Goal: Task Accomplishment & Management: Use online tool/utility

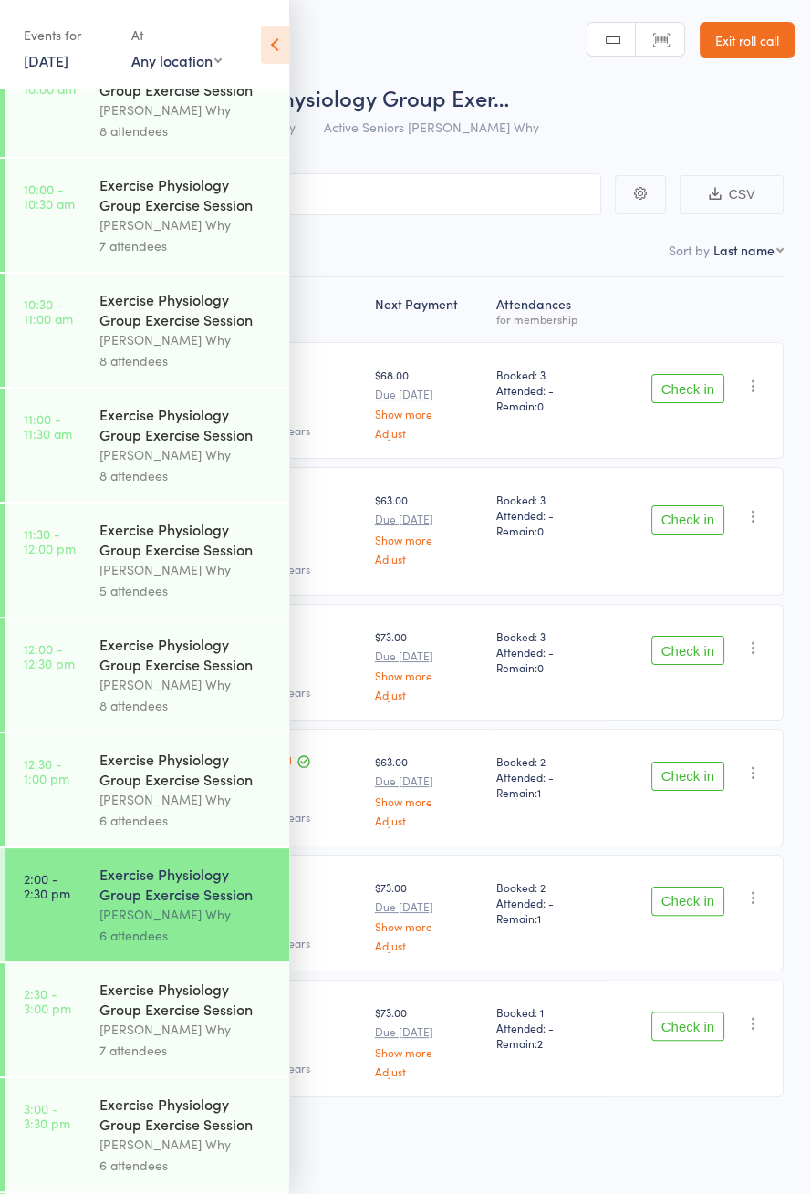
scroll to position [749, 0]
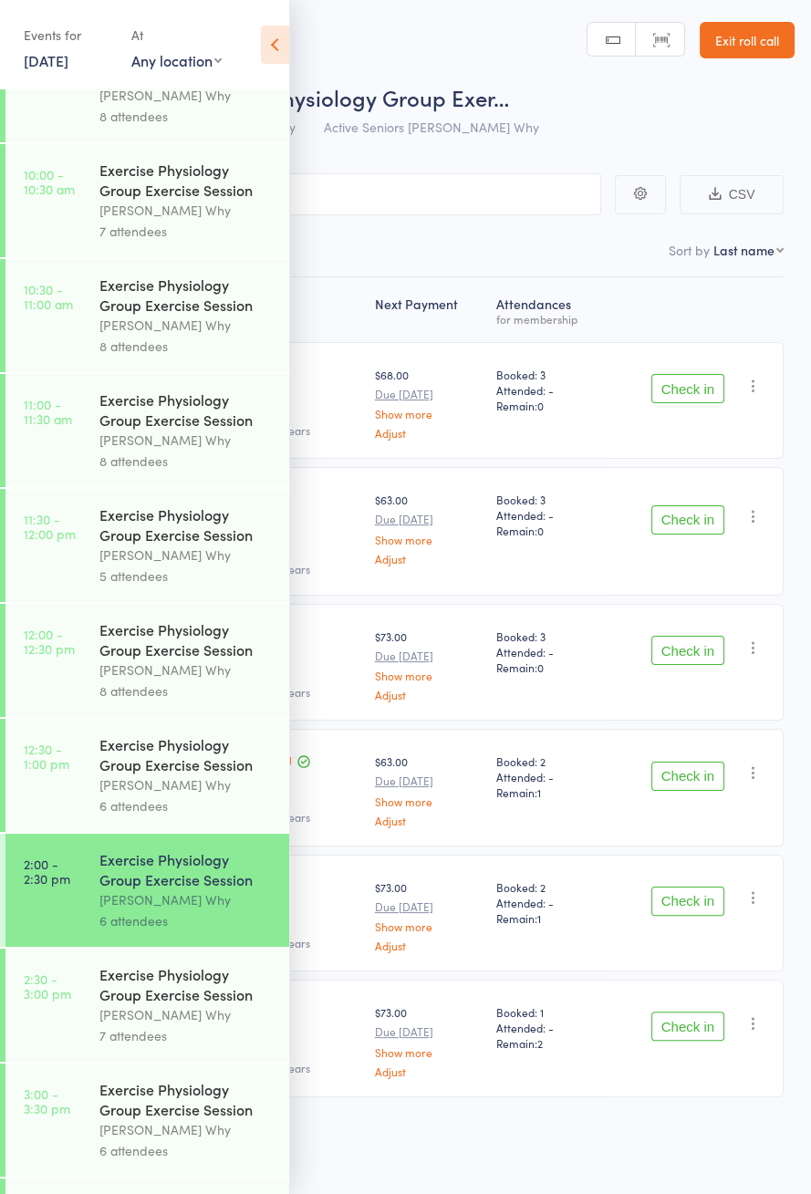
click at [263, 57] on icon at bounding box center [275, 45] width 28 height 38
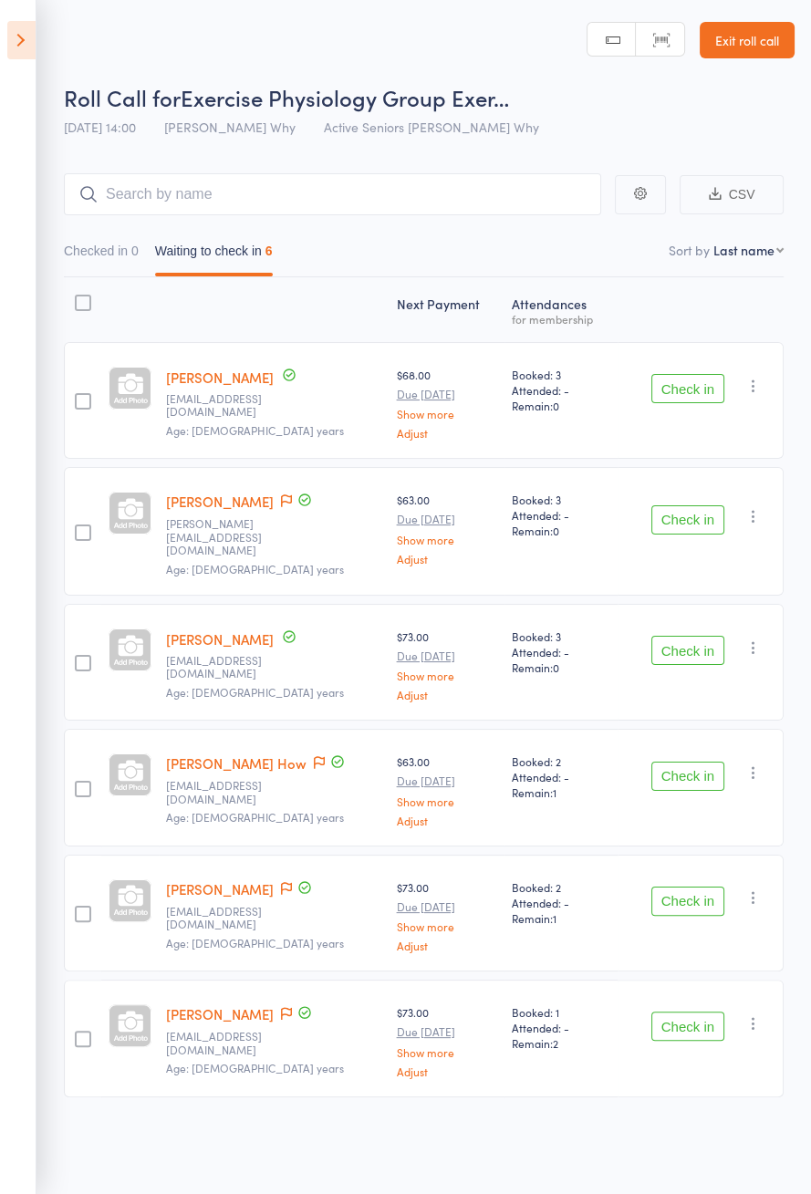
click at [700, 393] on button "Check in" at bounding box center [687, 388] width 73 height 29
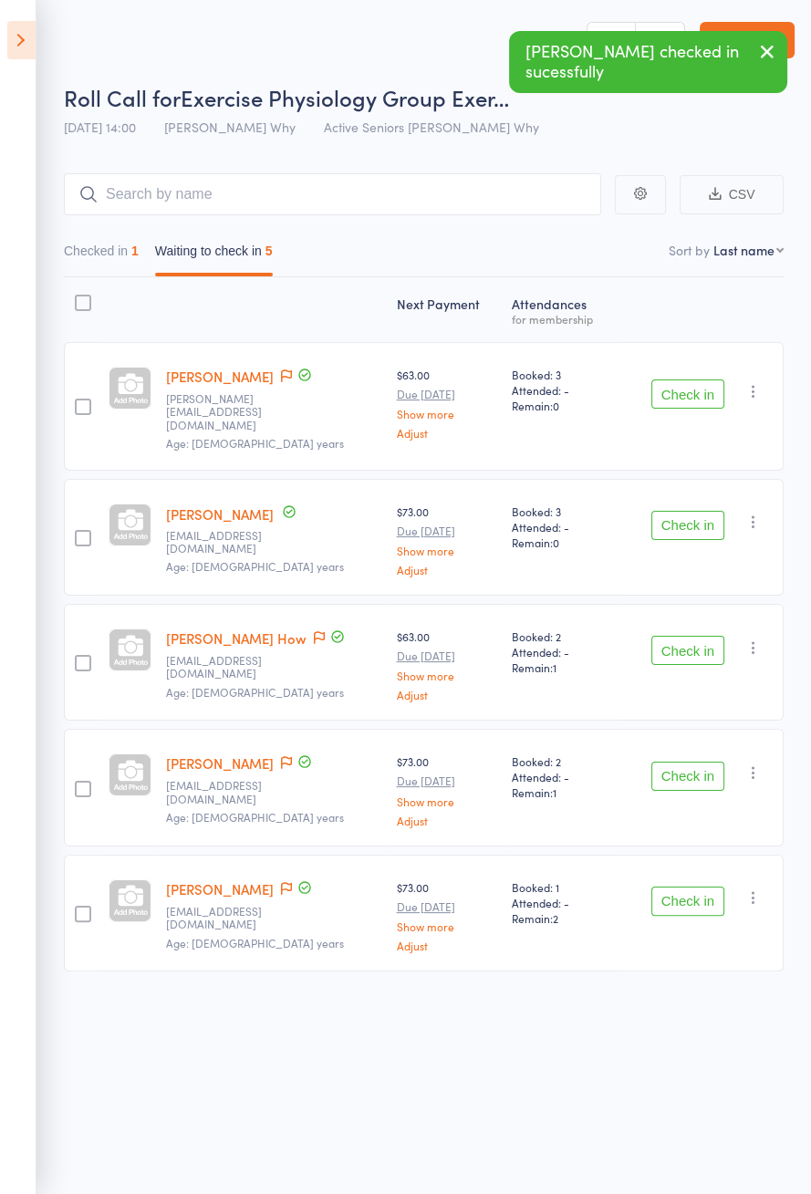
click at [690, 640] on button "Check in" at bounding box center [687, 650] width 73 height 29
click at [692, 481] on div "Check in Check in Send message Add Note Add Task Add Flag Remove [PERSON_NAME] …" at bounding box center [700, 537] width 166 height 117
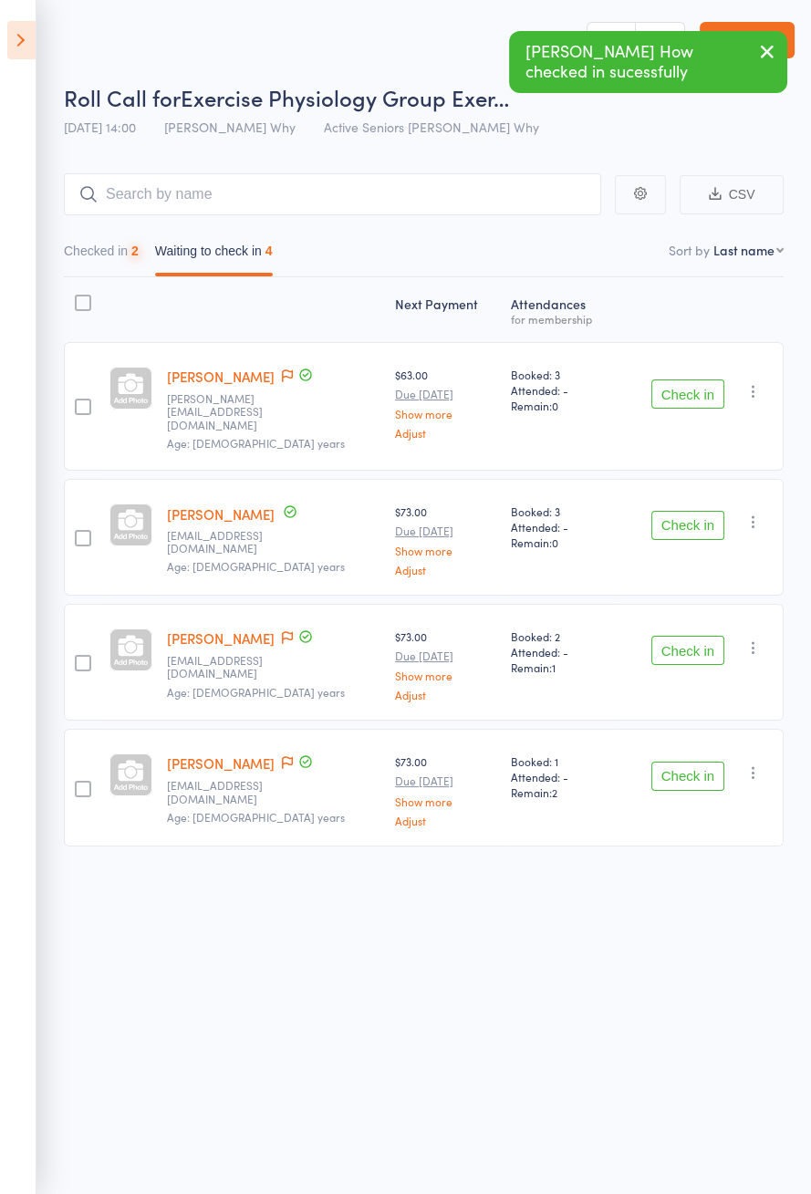
click at [699, 382] on button "Check in" at bounding box center [687, 393] width 73 height 29
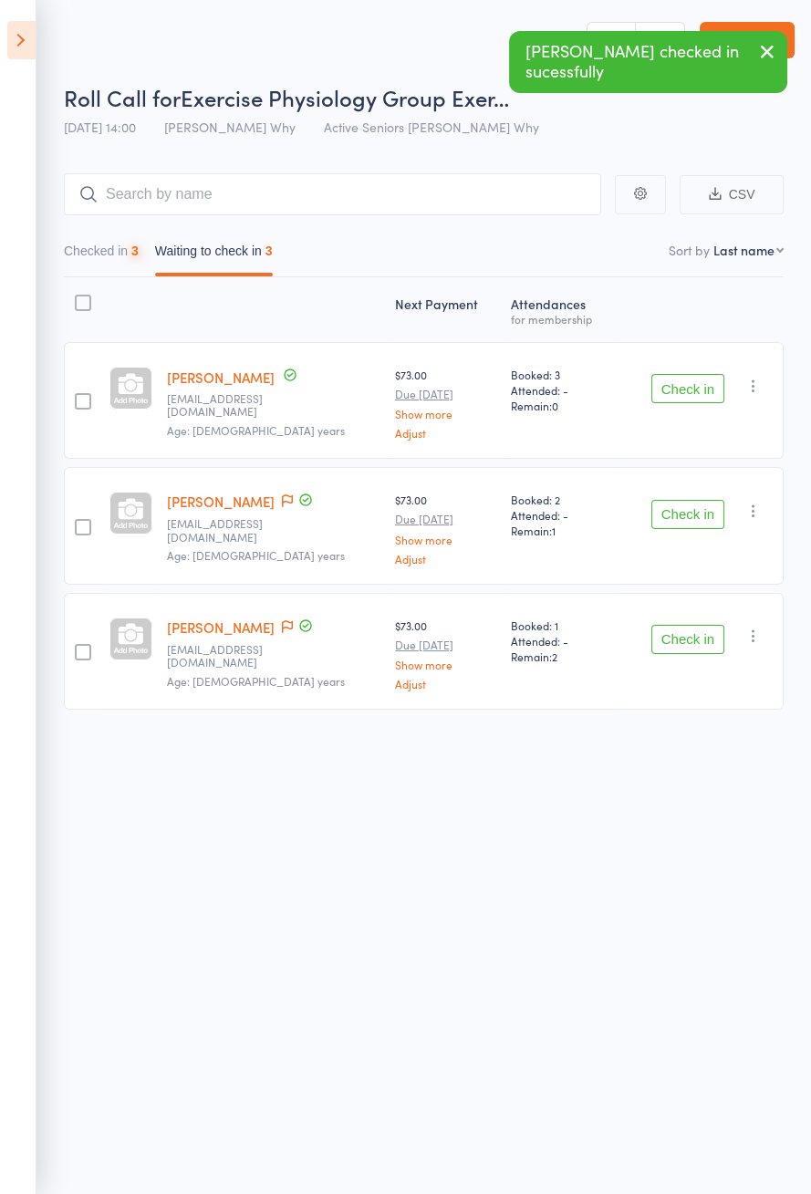
click at [297, 507] on span at bounding box center [305, 501] width 16 height 20
click at [286, 507] on span at bounding box center [287, 501] width 11 height 18
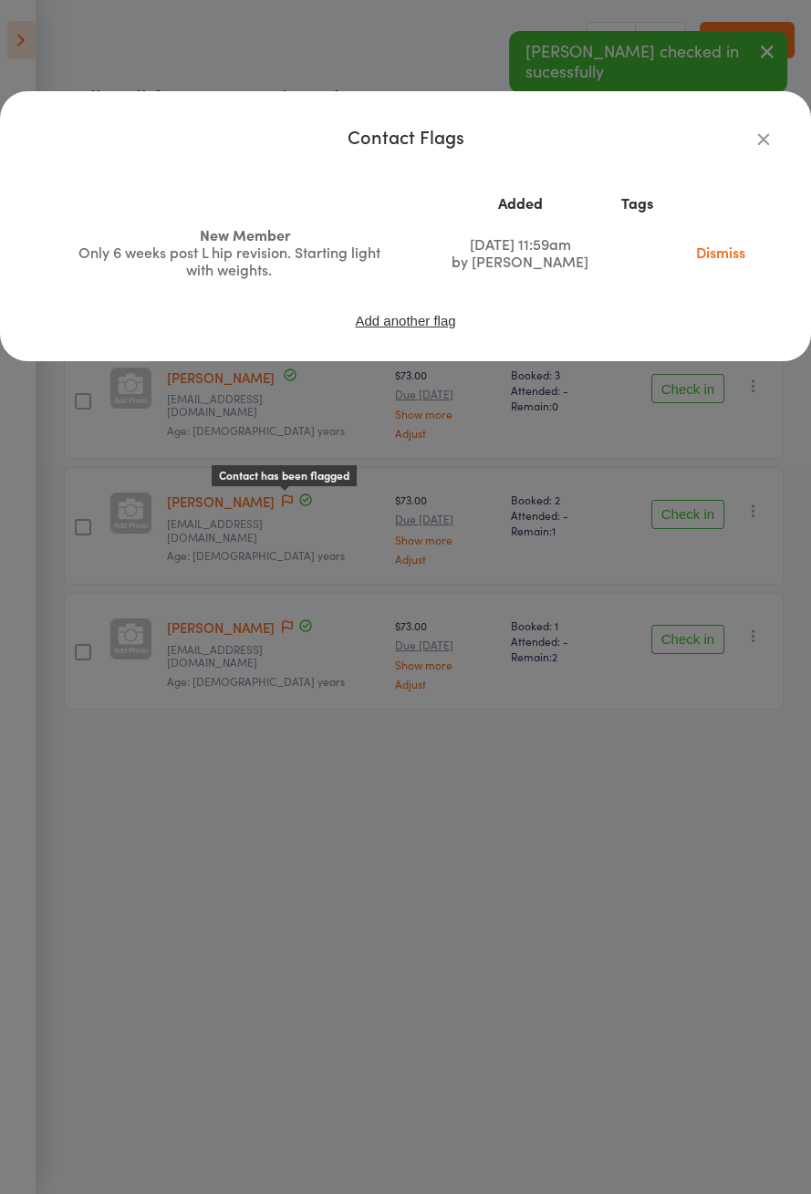
click at [772, 144] on icon "button" at bounding box center [763, 139] width 20 height 20
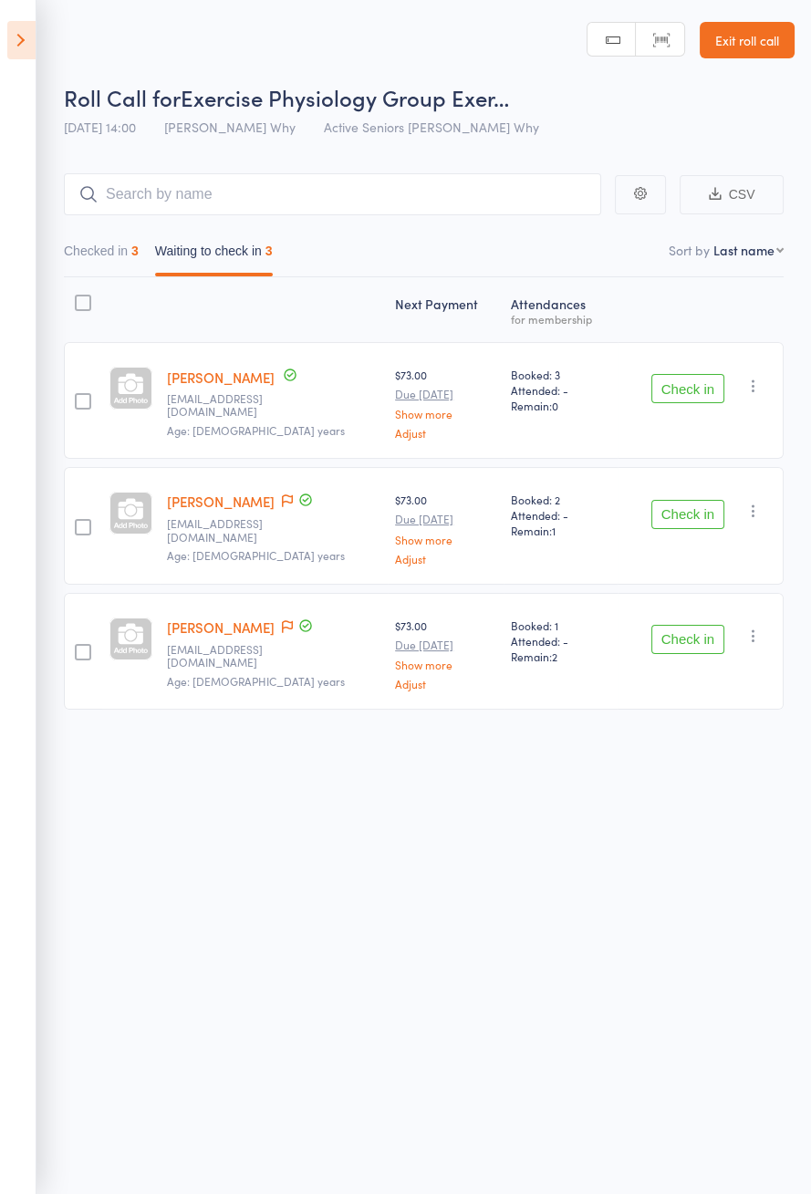
click at [697, 516] on button "Check in" at bounding box center [687, 514] width 73 height 29
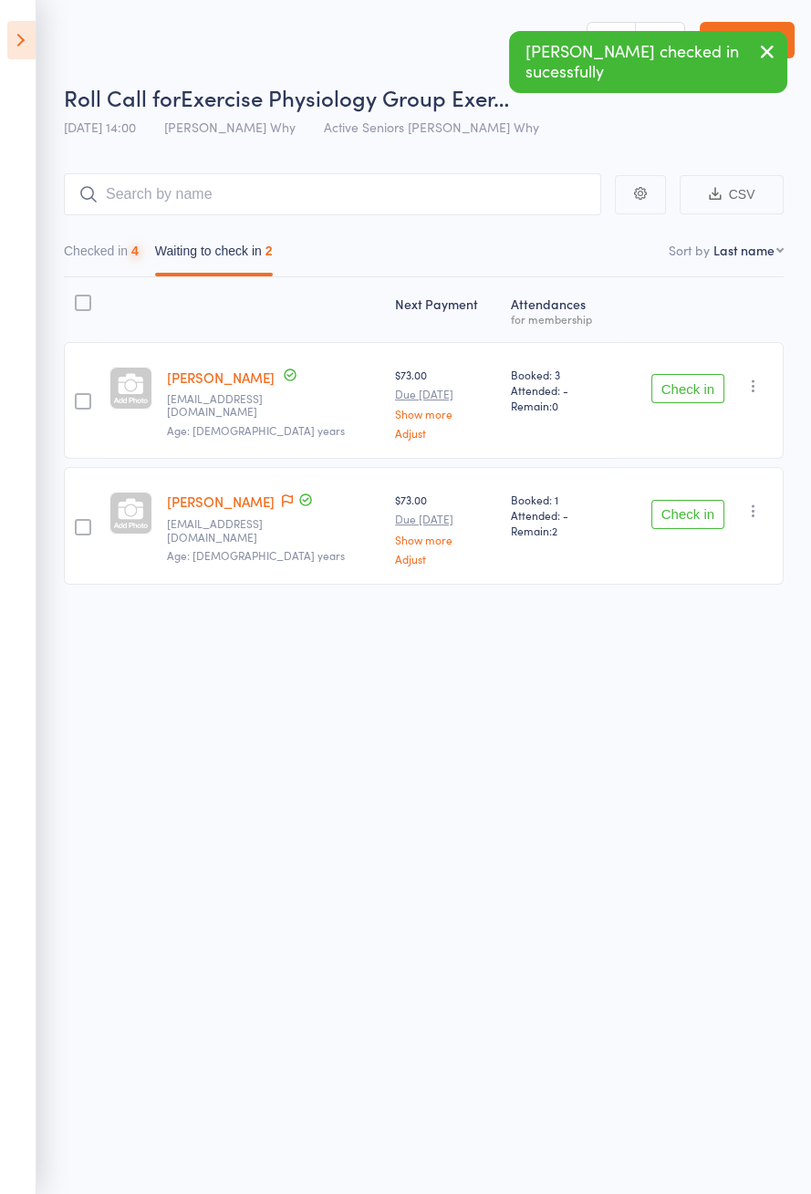
click at [282, 502] on icon at bounding box center [287, 500] width 11 height 13
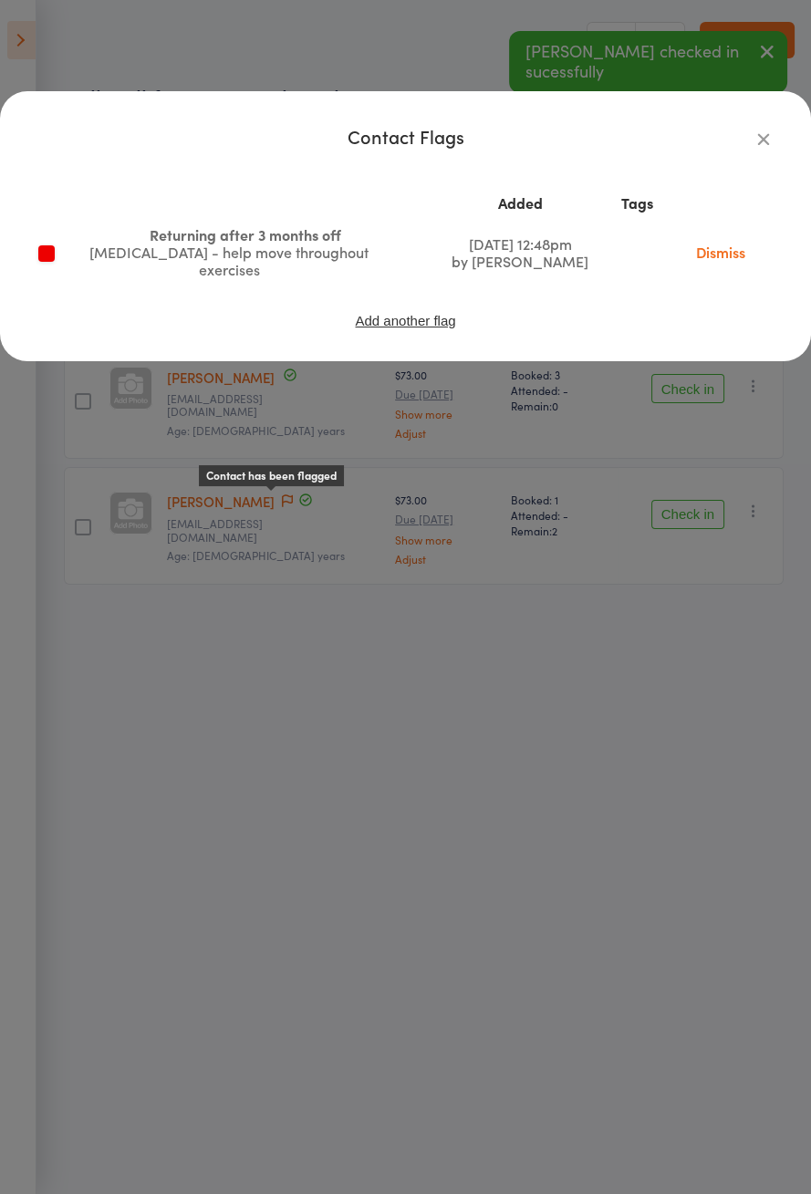
click at [770, 144] on icon "button" at bounding box center [763, 139] width 20 height 20
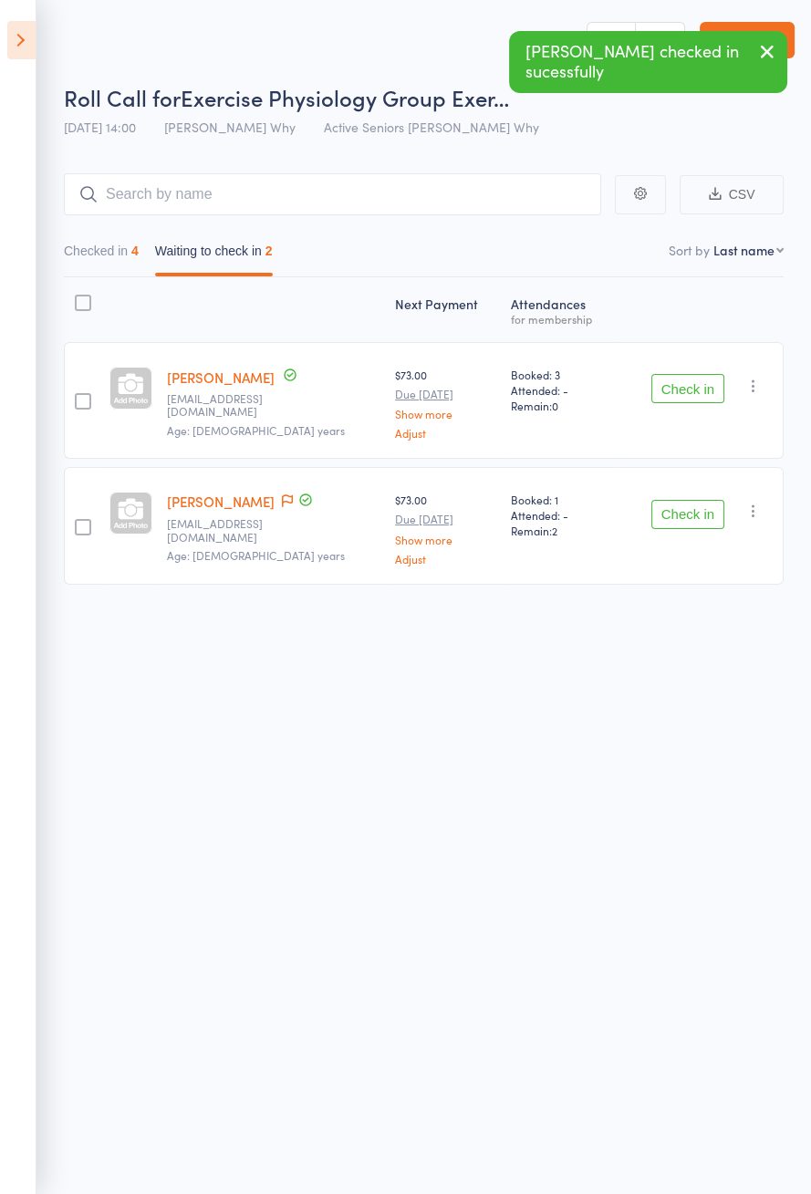
click at [692, 387] on button "Check in" at bounding box center [687, 388] width 73 height 29
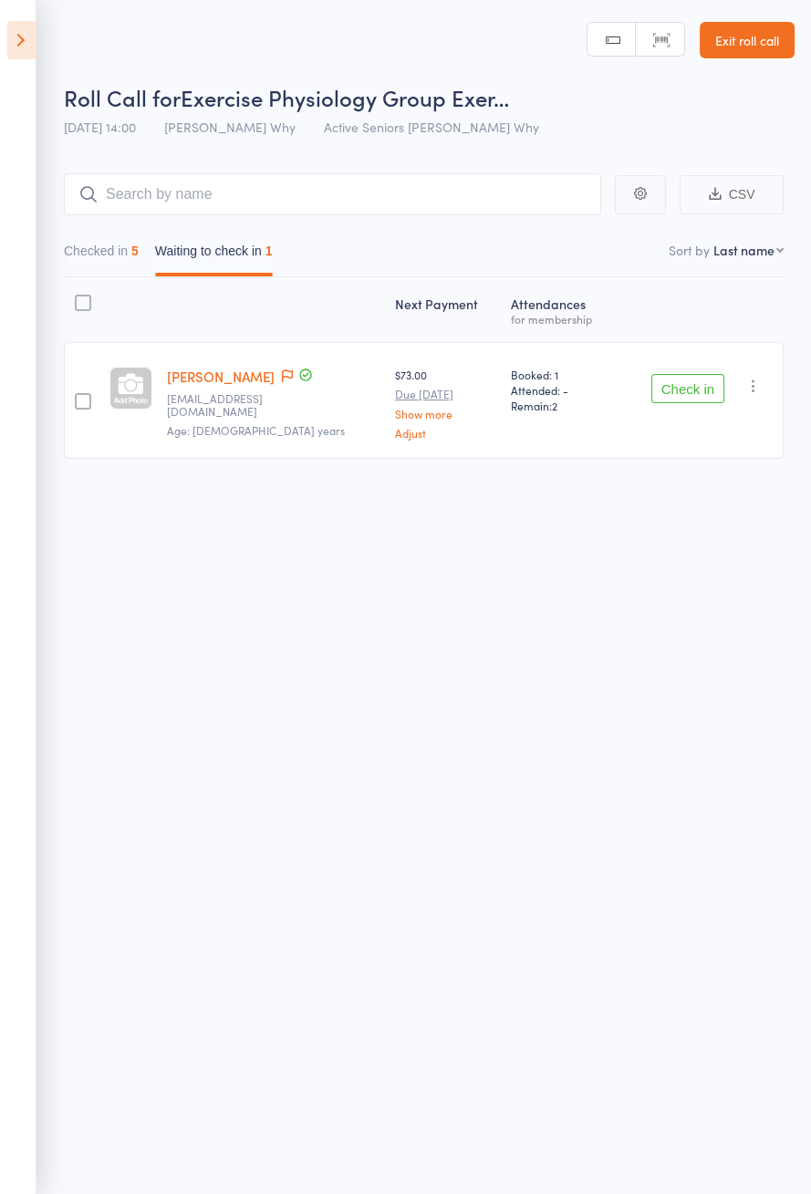
click at [709, 387] on button "Check in" at bounding box center [687, 388] width 73 height 29
click at [10, 52] on icon at bounding box center [21, 40] width 28 height 38
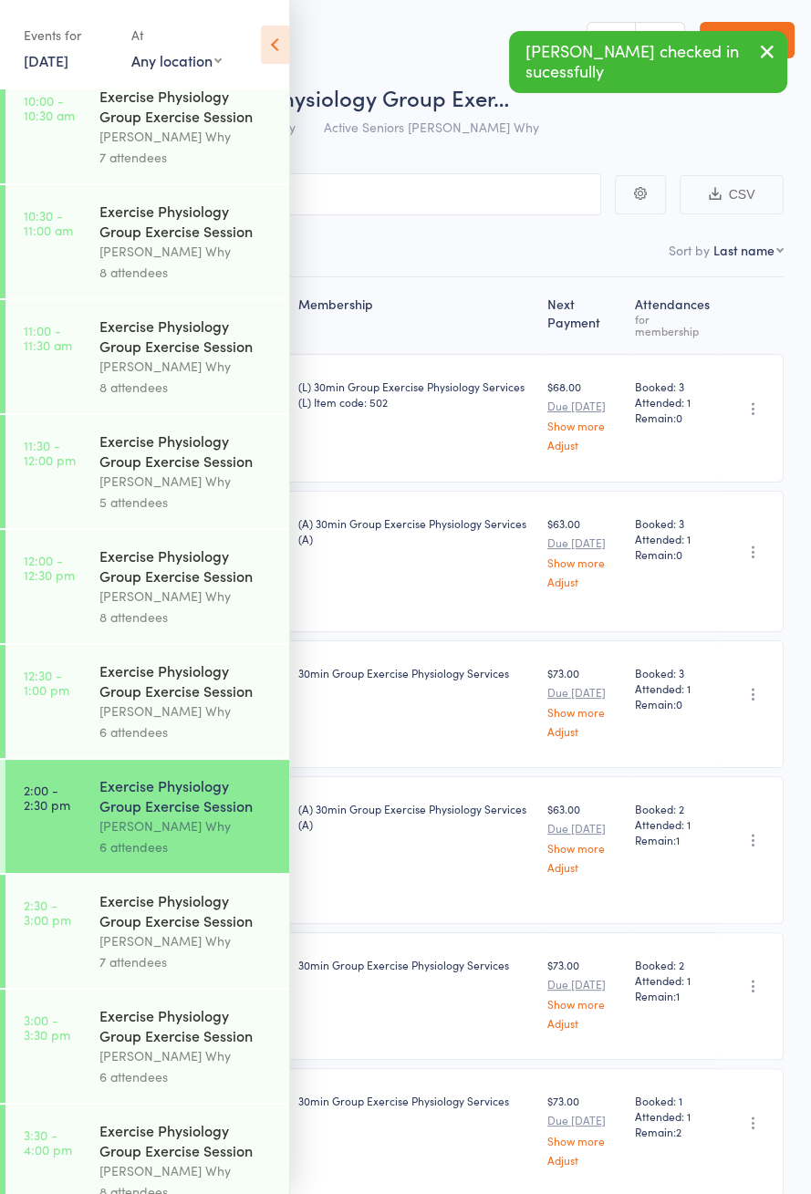
scroll to position [995, 0]
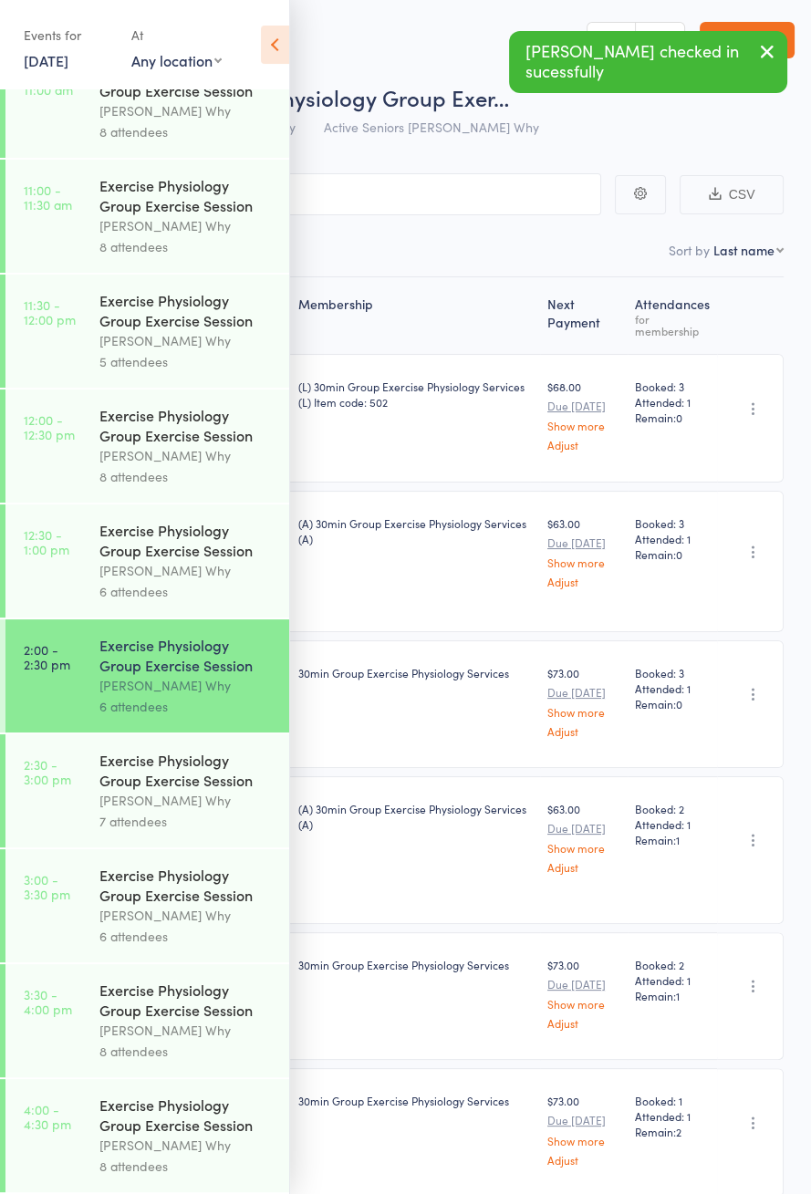
click at [188, 791] on div "[PERSON_NAME] Why" at bounding box center [186, 800] width 174 height 21
